Goal: Information Seeking & Learning: Learn about a topic

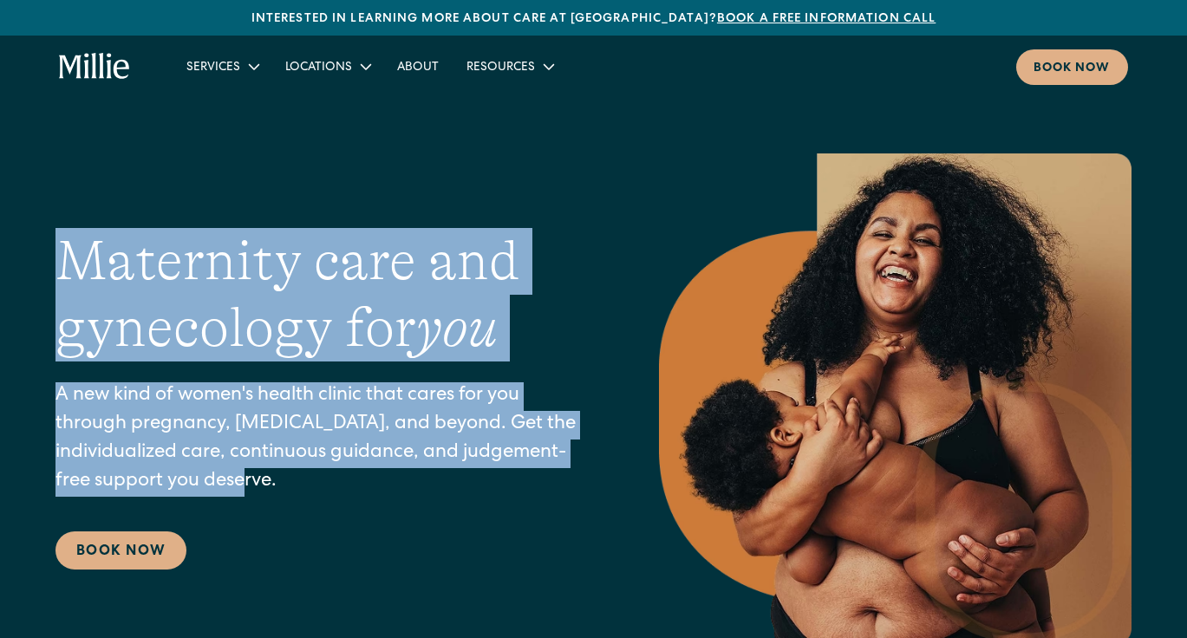
drag, startPoint x: 58, startPoint y: 252, endPoint x: 346, endPoint y: 578, distance: 434.9
click at [346, 578] on div "Maternity care and gynecology for you A new kind of women's health clinic that …" at bounding box center [593, 398] width 1076 height 491
copy div "Maternity care and gynecology for you A new kind of women's health clinic that …"
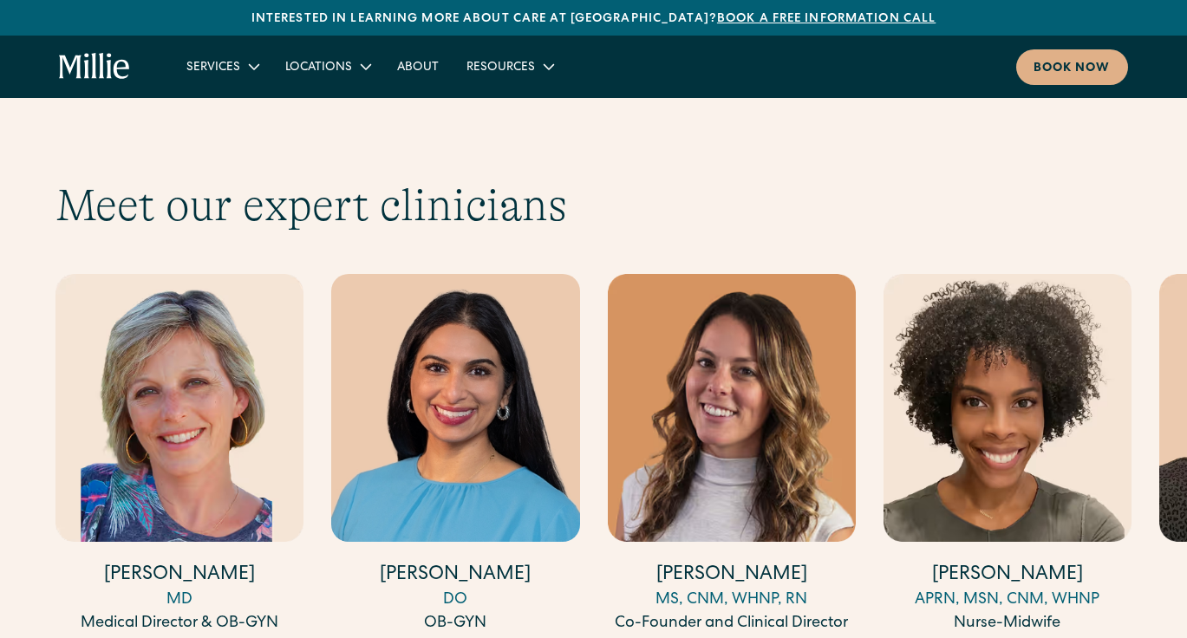
scroll to position [5246, 0]
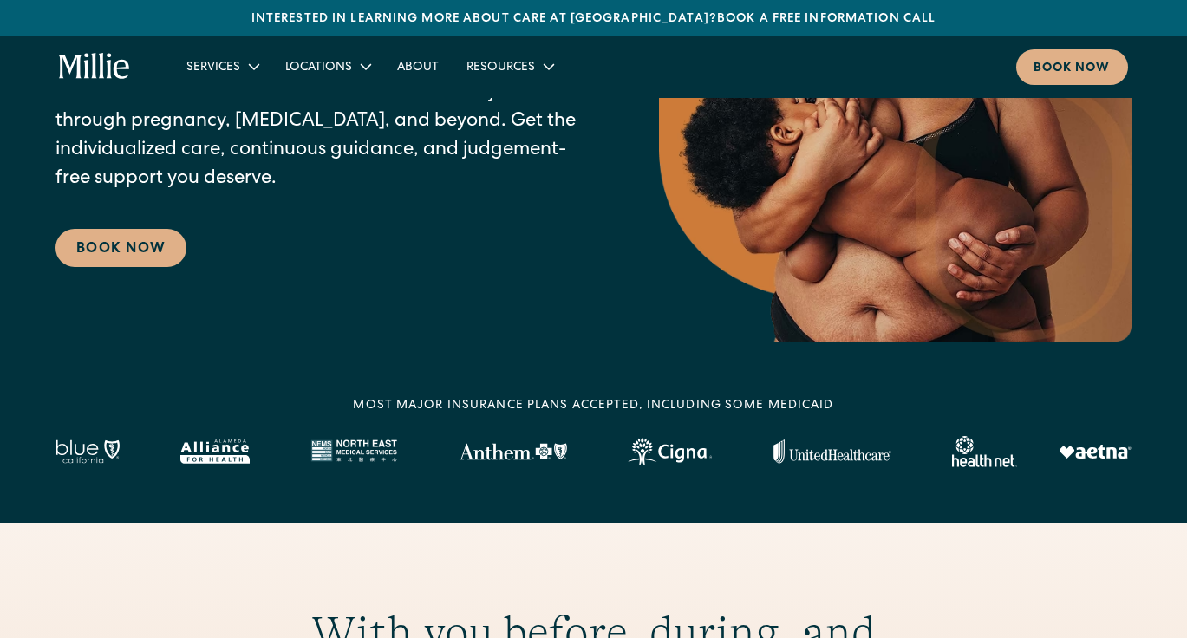
scroll to position [0, 0]
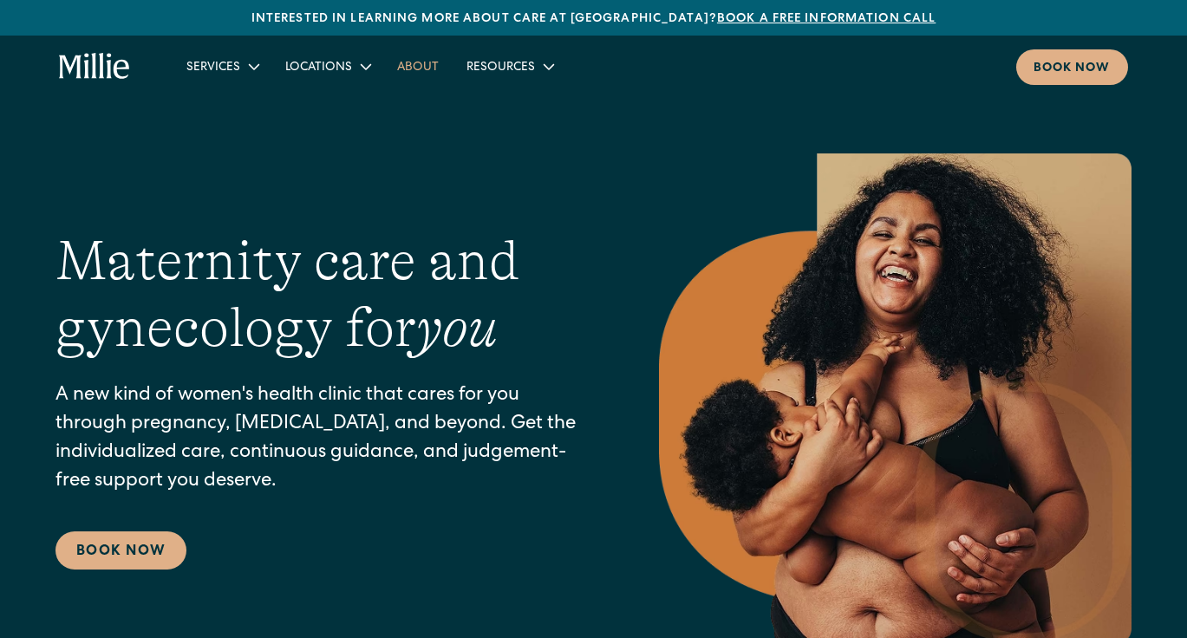
click at [417, 72] on link "About" at bounding box center [417, 66] width 69 height 29
